Goal: Task Accomplishment & Management: Complete application form

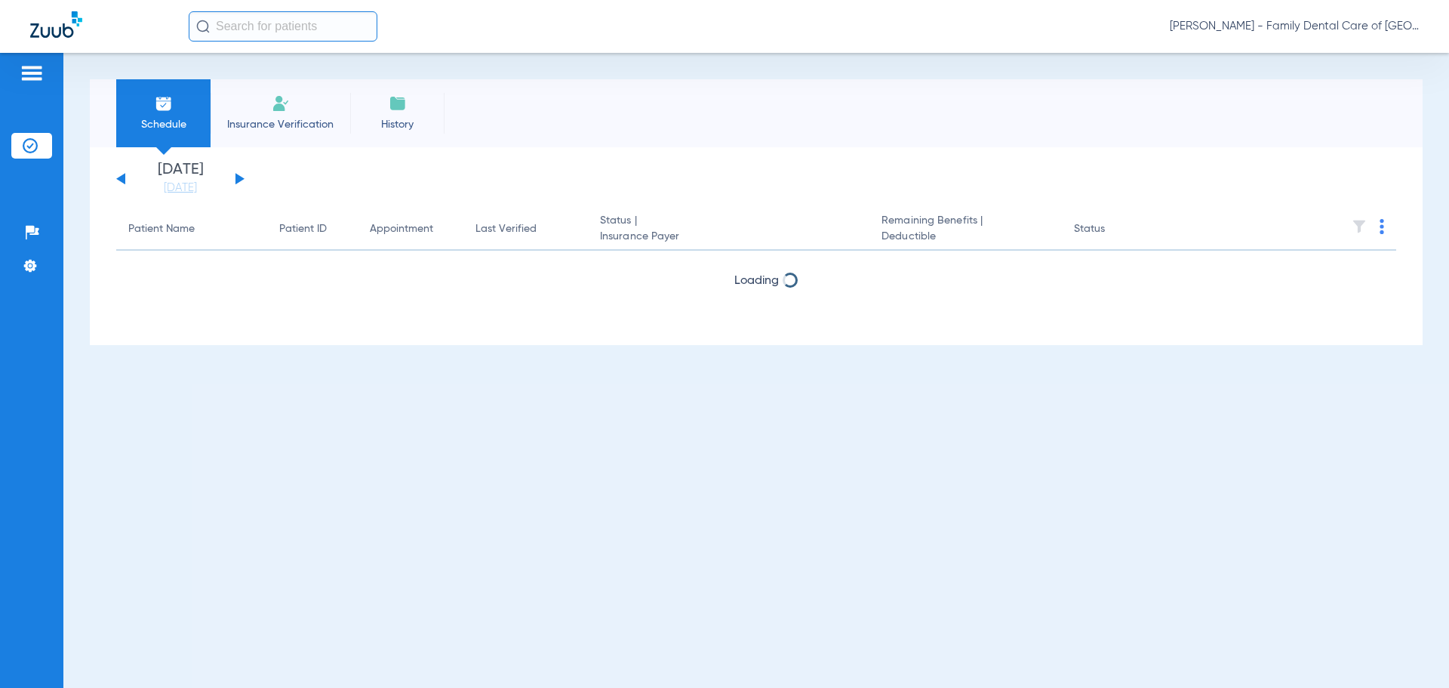
click at [263, 119] on span "Insurance Verification" at bounding box center [280, 124] width 117 height 15
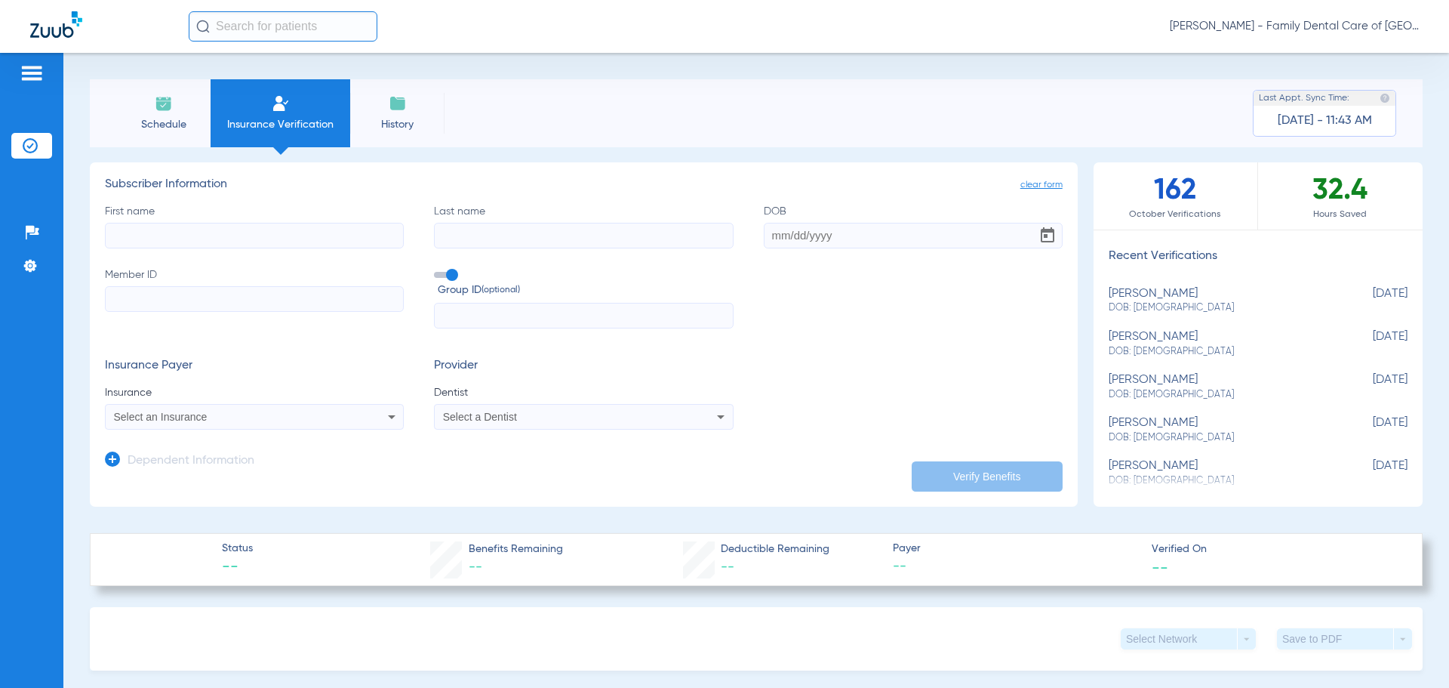
click at [189, 243] on input "First name" at bounding box center [254, 236] width 299 height 26
type input "Jordan"
type input "[PERSON_NAME]"
type input "[DATE]"
click at [322, 303] on input "Member ID" at bounding box center [254, 299] width 299 height 26
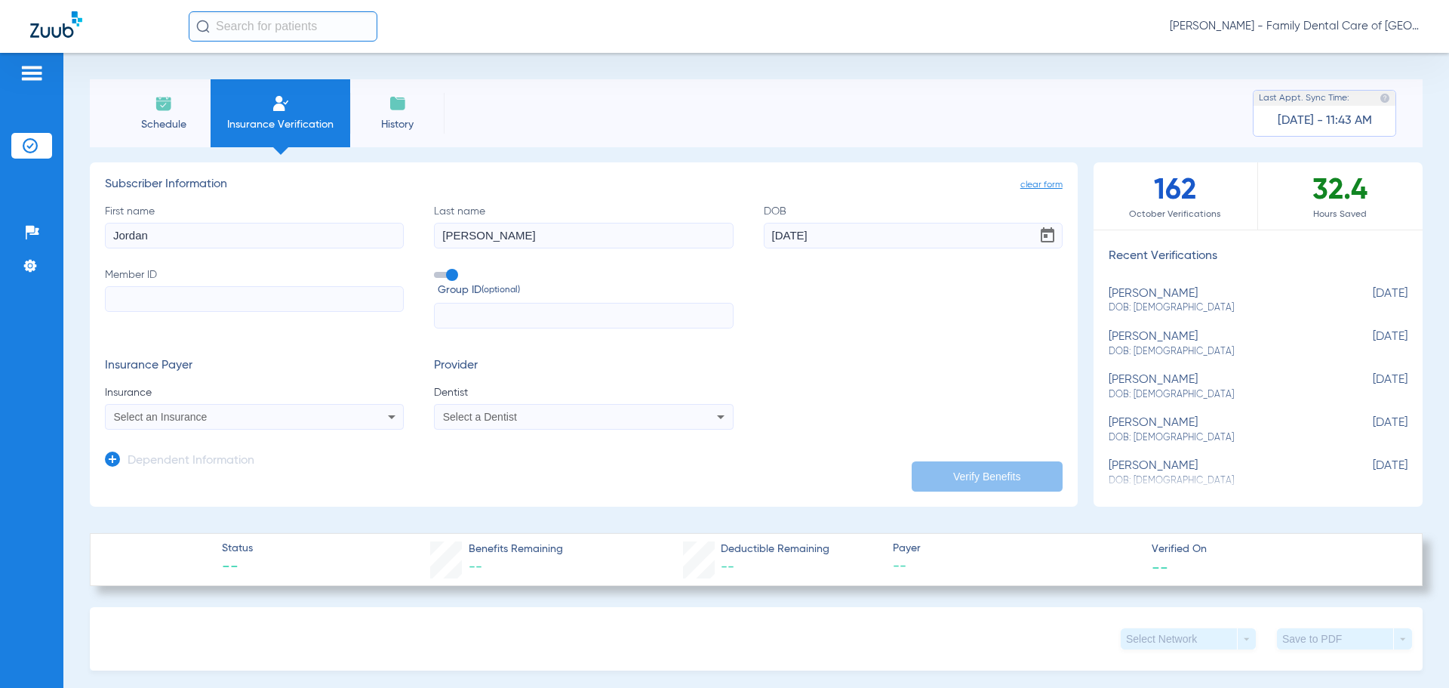
paste input "51000001381335"
type input "51000001381335"
click at [470, 313] on input "text" at bounding box center [583, 316] width 299 height 26
type input "00000700065"
click at [347, 406] on mat-select "Select an Insurance" at bounding box center [254, 417] width 299 height 26
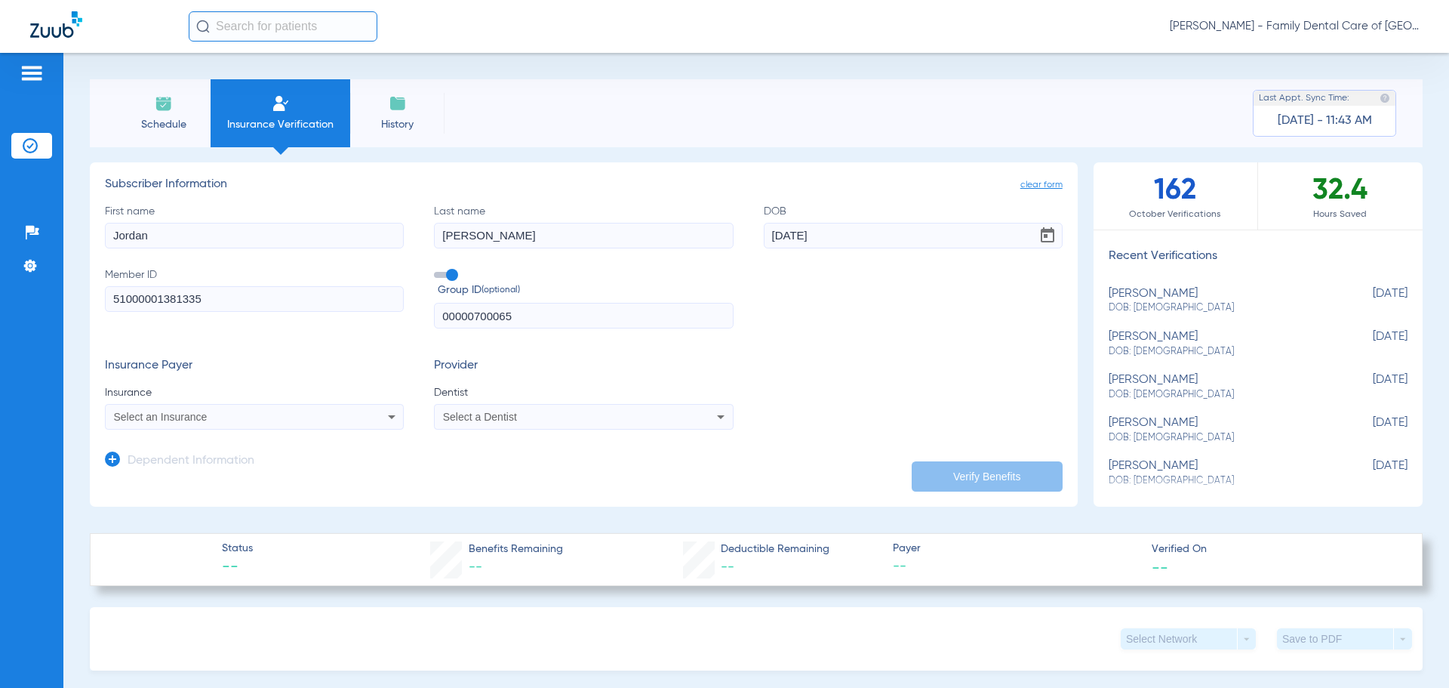
click at [362, 424] on div "Select an Insurance" at bounding box center [254, 417] width 297 height 18
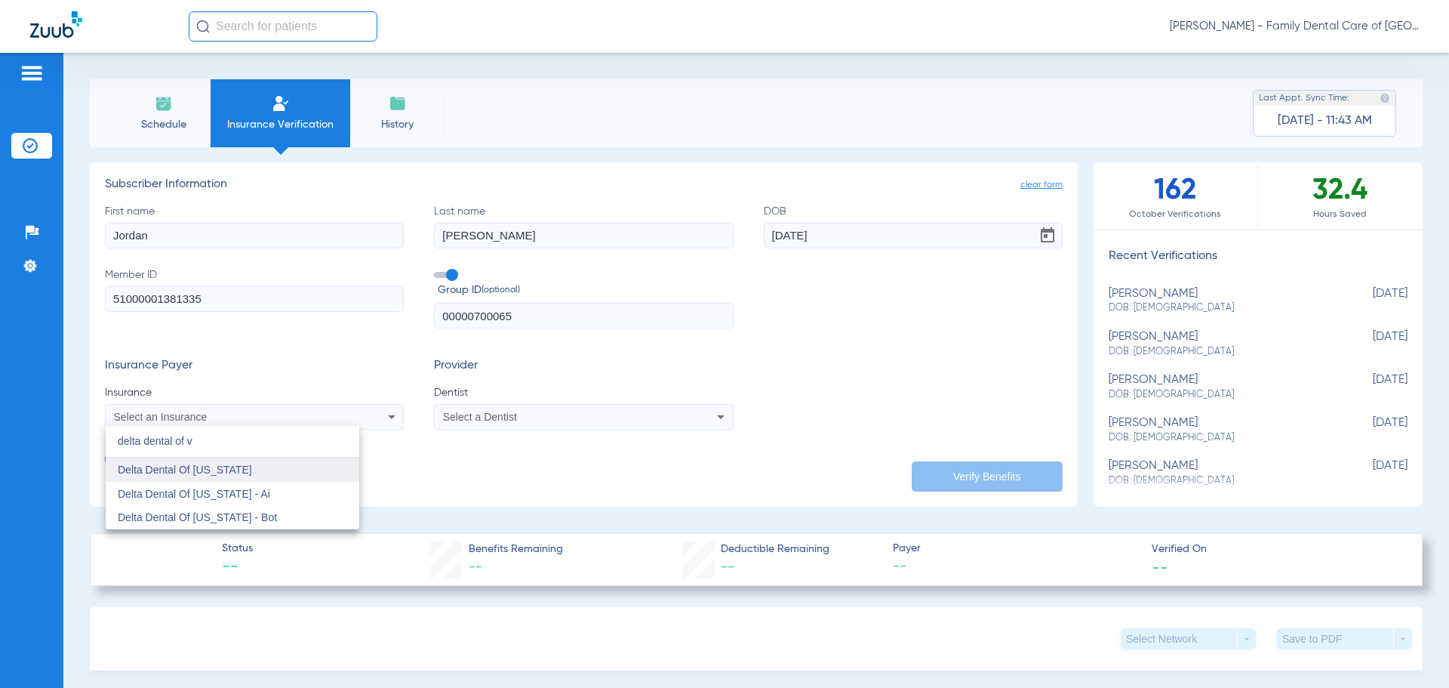
type input "delta dental of v"
click at [231, 472] on mat-option "Delta Dental Of [US_STATE]" at bounding box center [233, 469] width 254 height 24
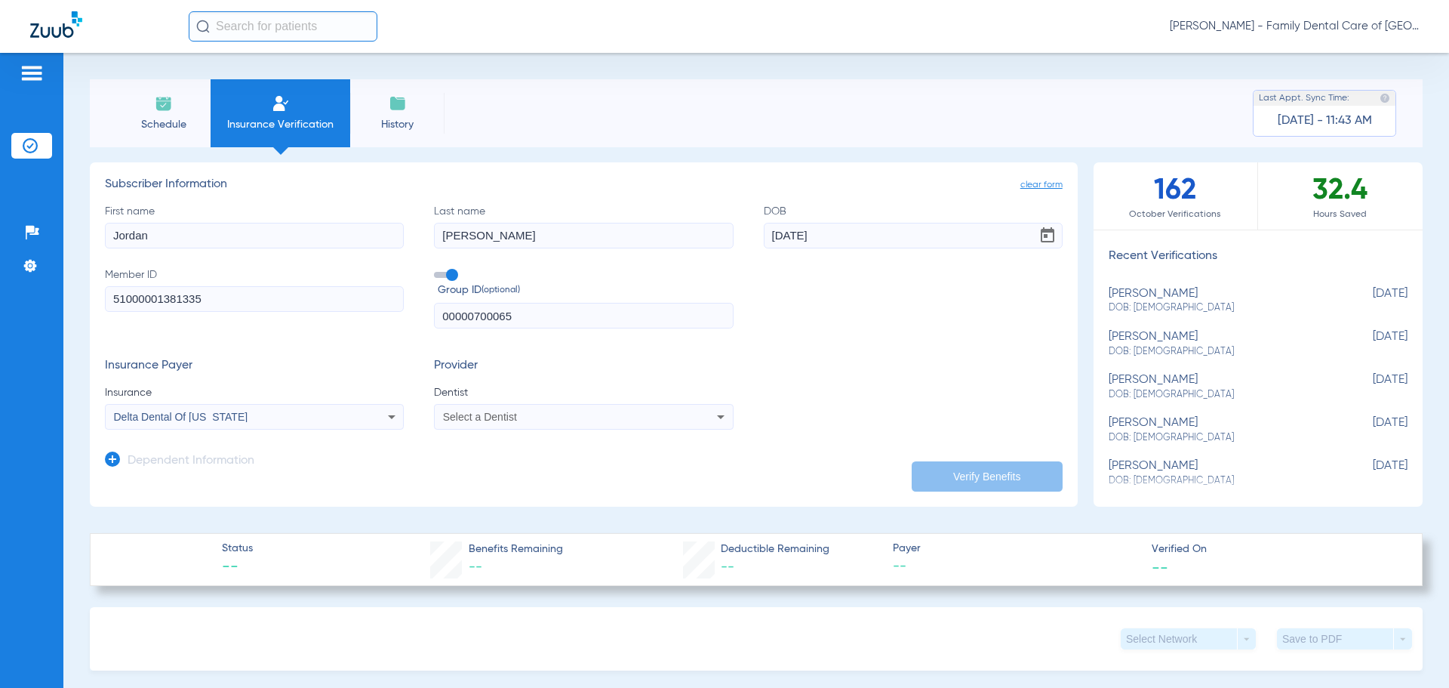
click at [529, 414] on div "Select a Dentist" at bounding box center [556, 416] width 226 height 11
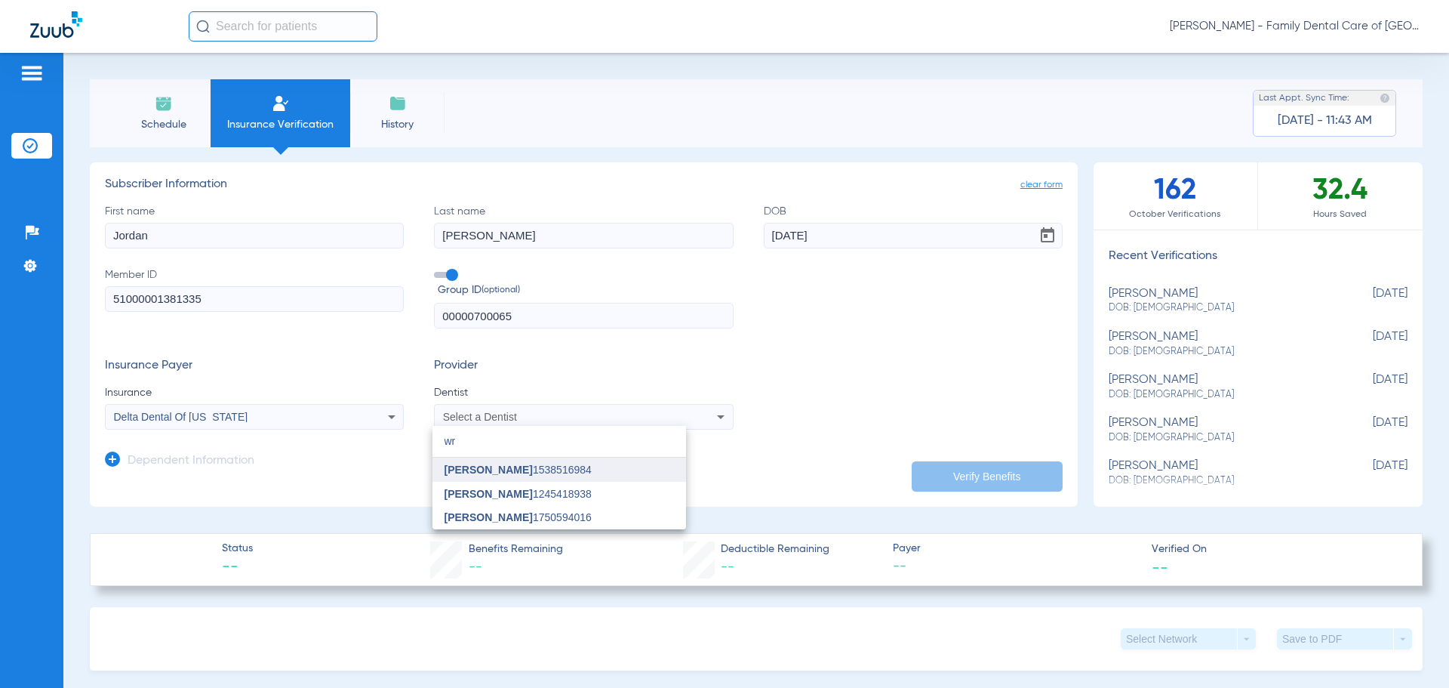
type input "wr"
click at [527, 465] on span "[PERSON_NAME]" at bounding box center [489, 469] width 88 height 12
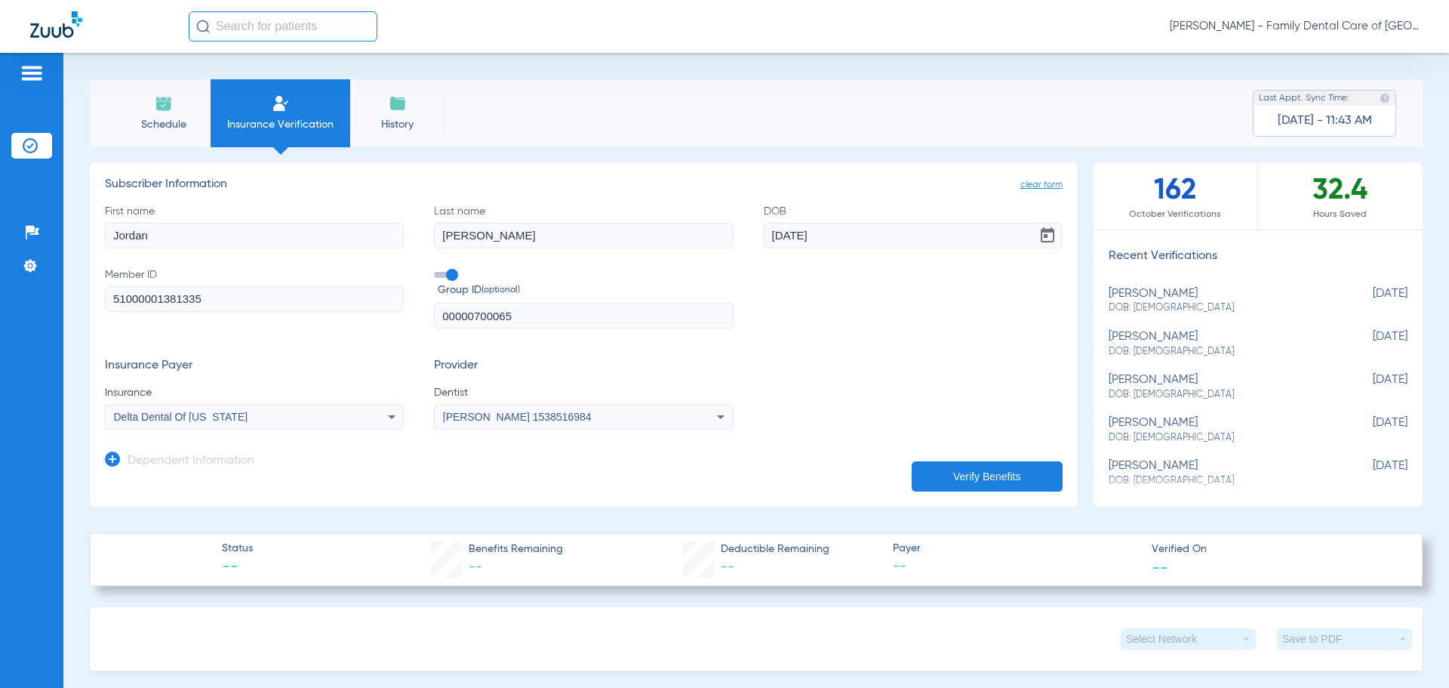
click at [978, 470] on button "Verify Benefits" at bounding box center [987, 476] width 151 height 30
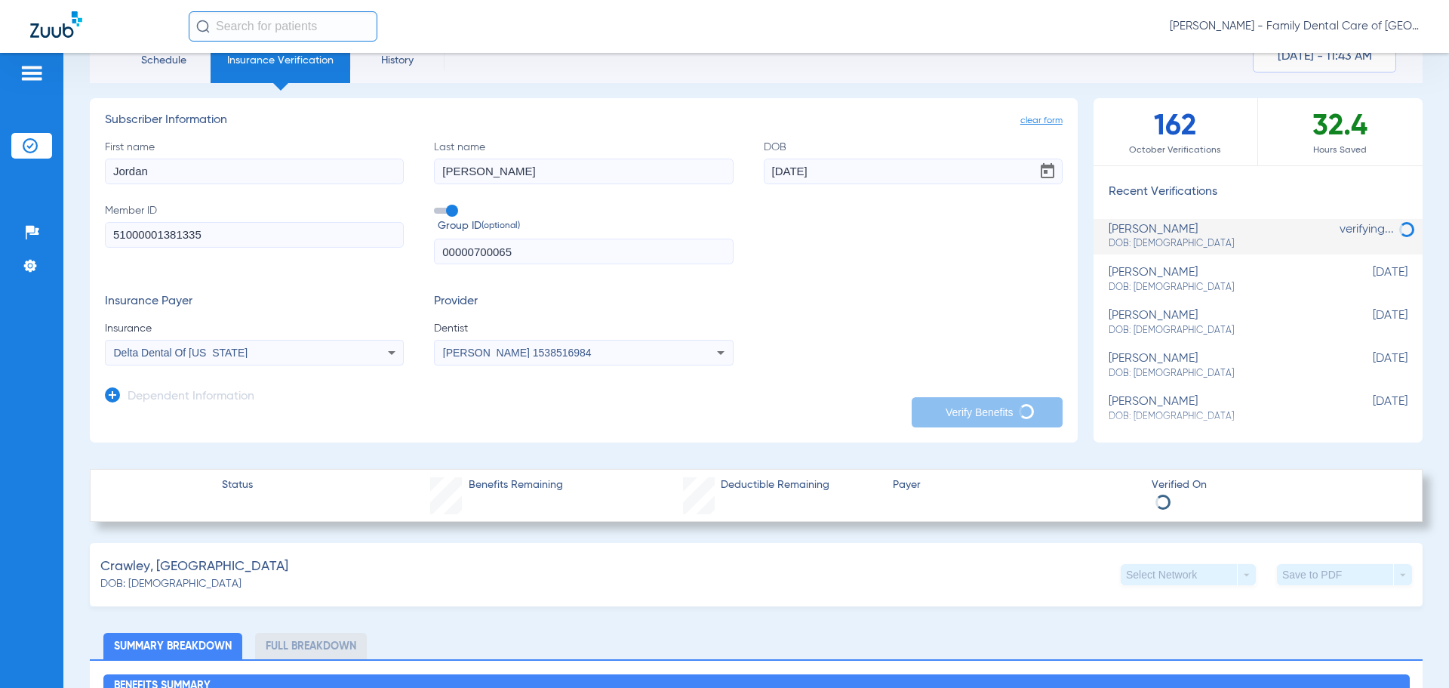
scroll to position [54, 0]
